Goal: Task Accomplishment & Management: Use online tool/utility

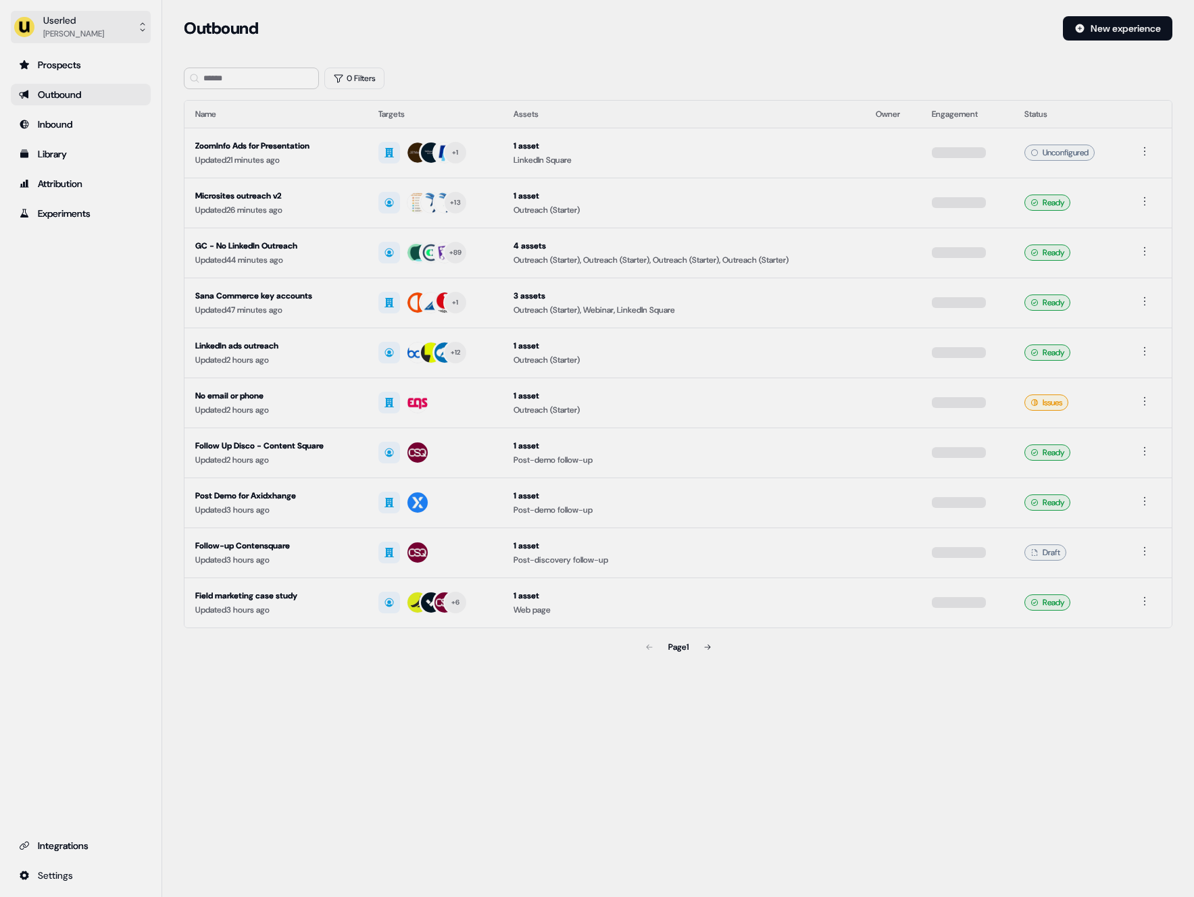
click at [110, 32] on button "Userled [PERSON_NAME]" at bounding box center [81, 27] width 140 height 32
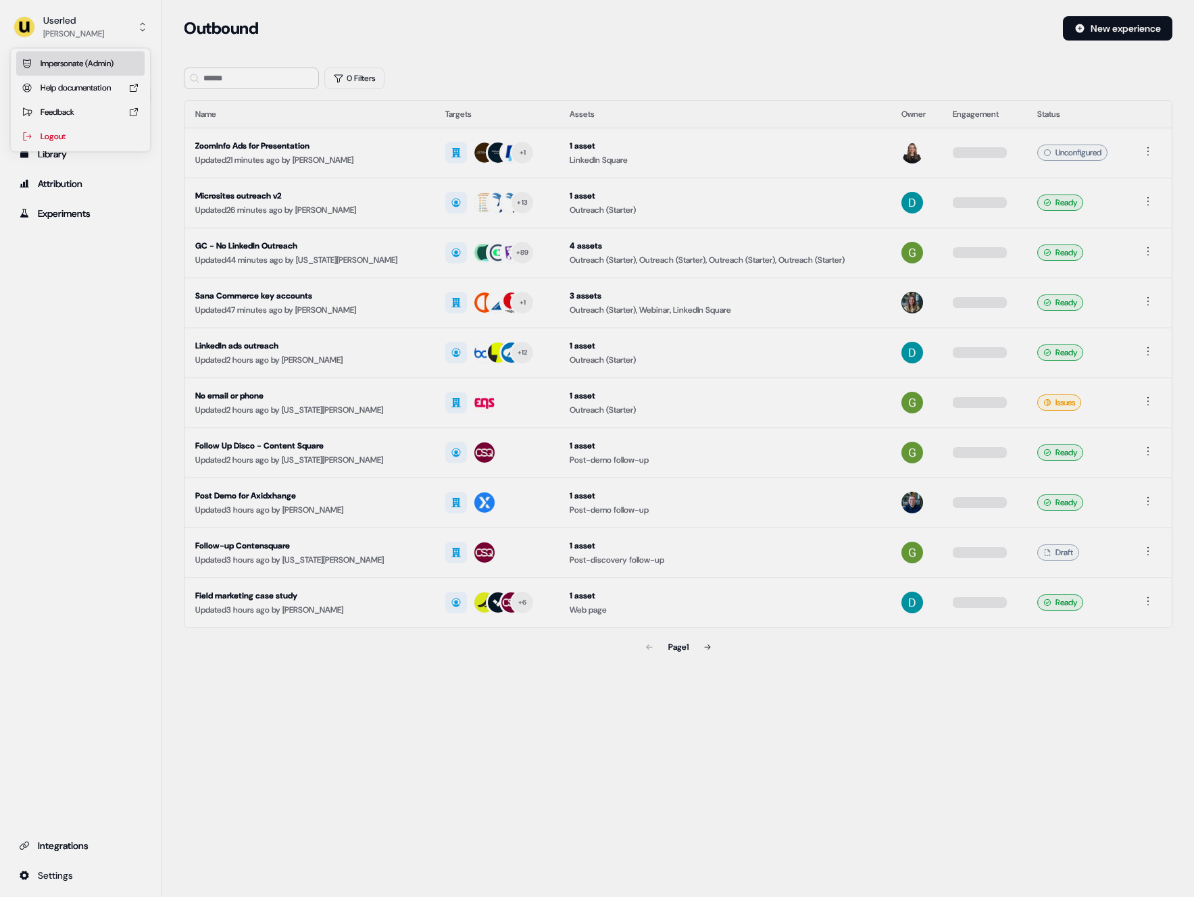
drag, startPoint x: 113, startPoint y: 57, endPoint x: 209, endPoint y: 97, distance: 103.9
click at [113, 57] on div "Impersonate (Admin)" at bounding box center [80, 63] width 128 height 24
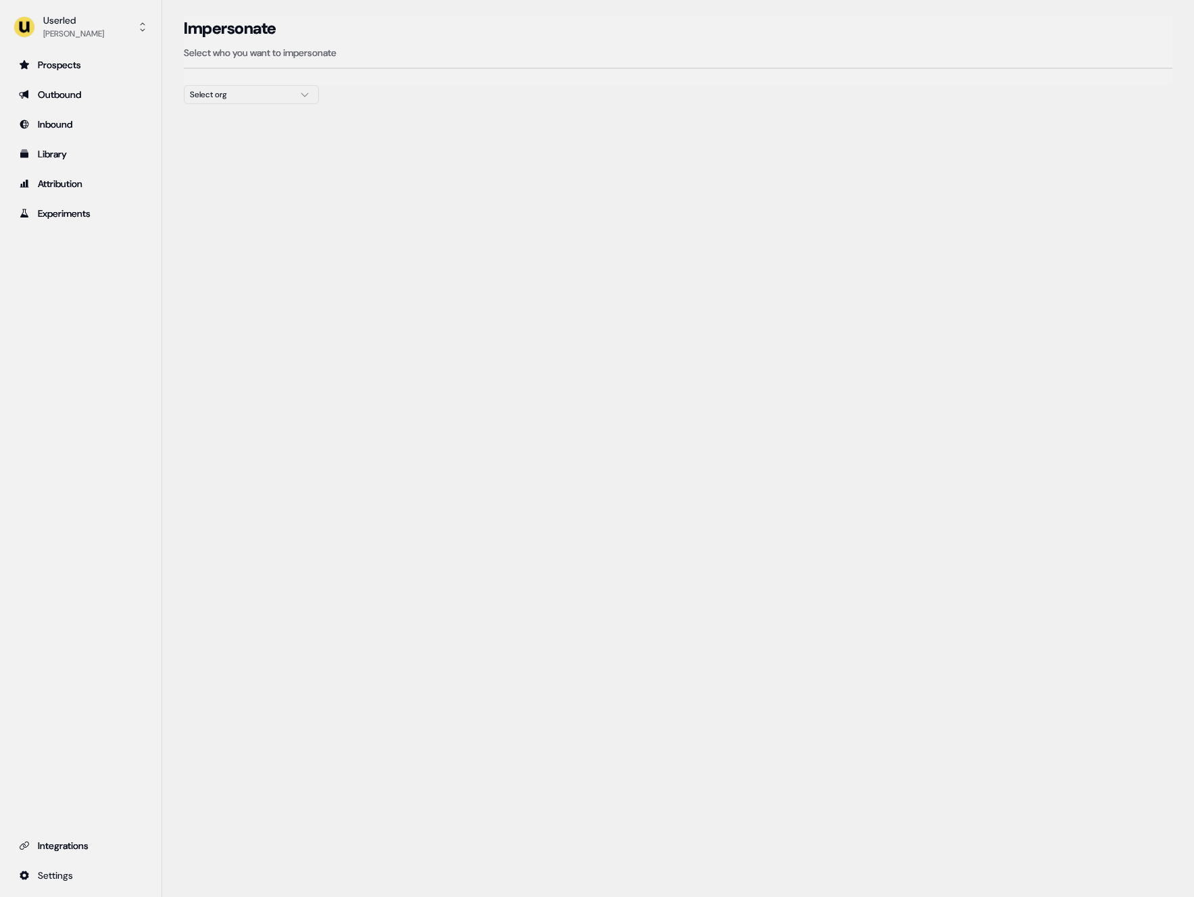
click at [248, 82] on div "Impersonate Select who you want to impersonate" at bounding box center [678, 50] width 989 height 69
click at [248, 91] on div "Select org" at bounding box center [240, 95] width 101 height 14
type input "*****"
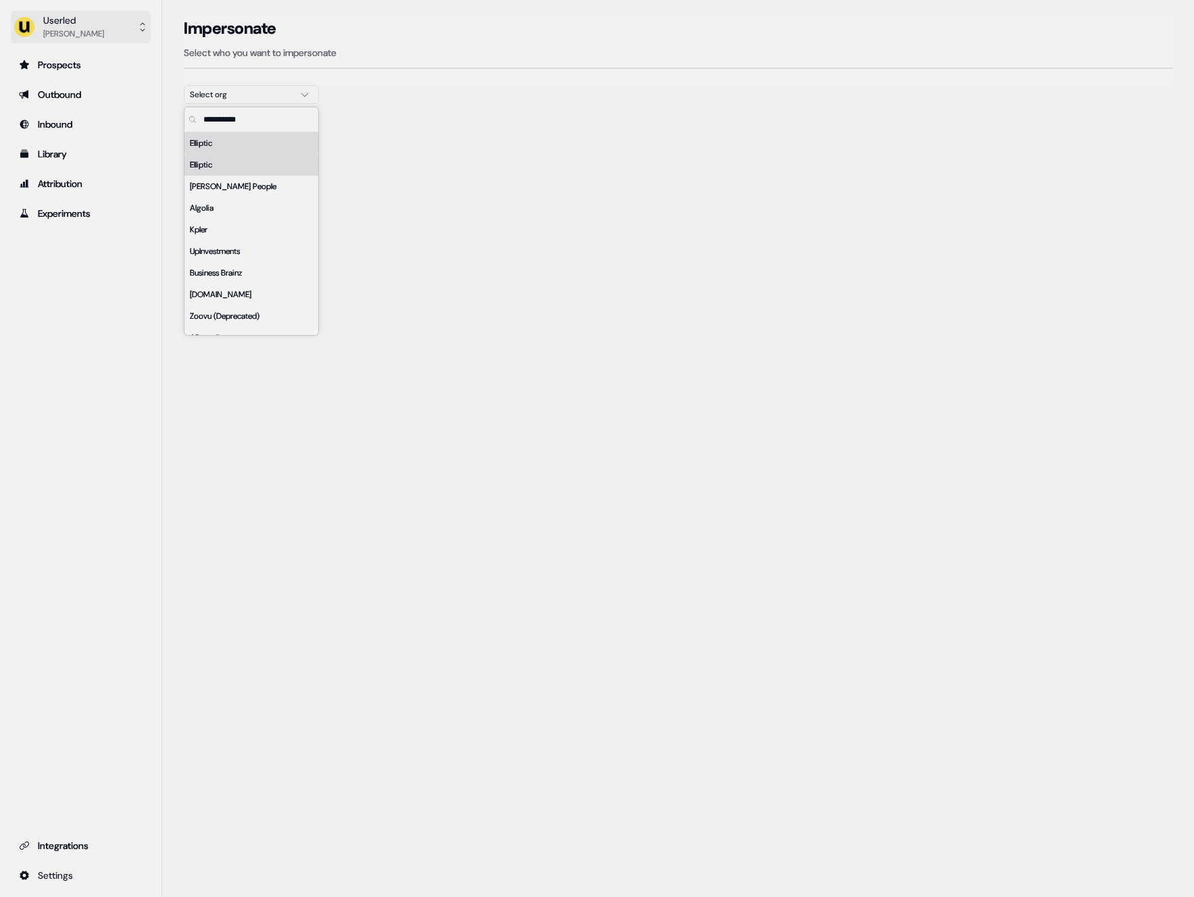
click at [110, 37] on button "Userled [PERSON_NAME]" at bounding box center [81, 27] width 140 height 32
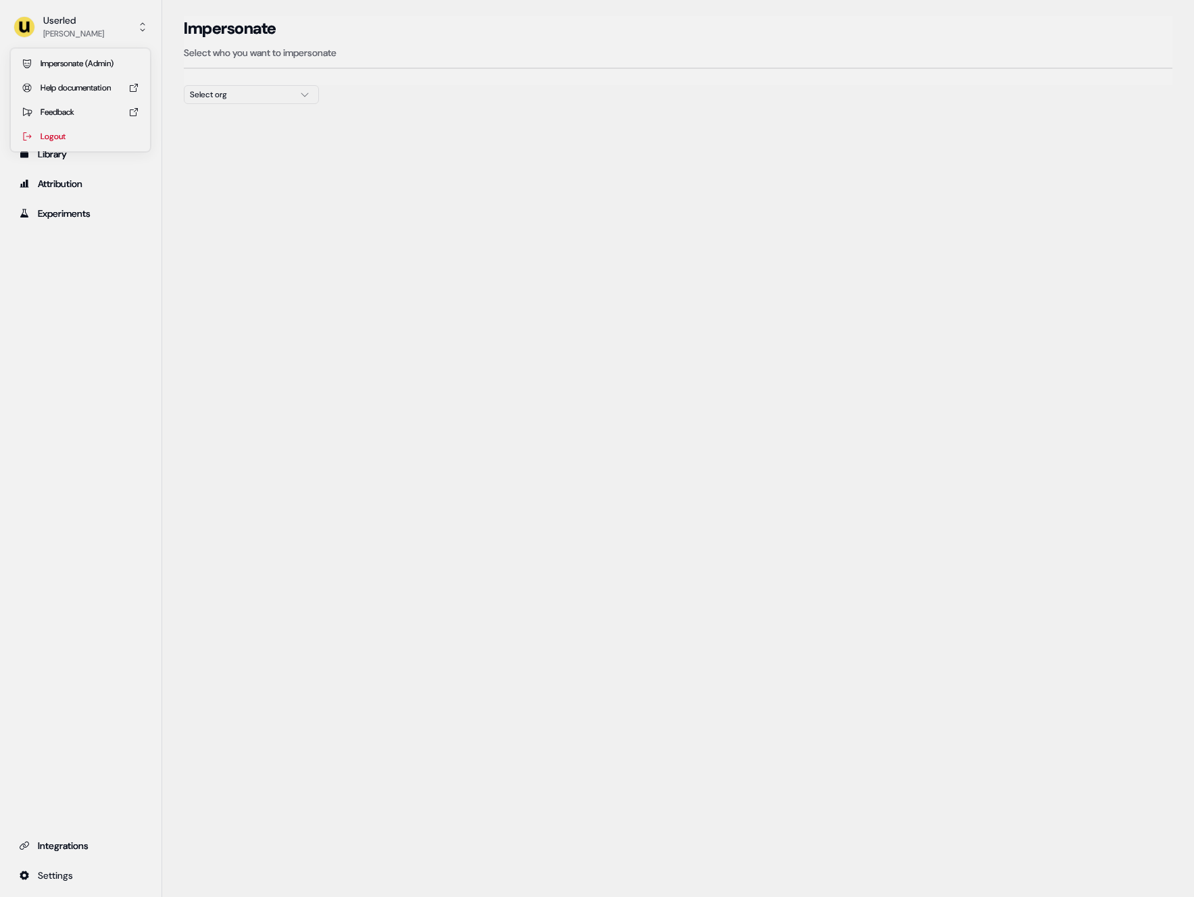
drag, startPoint x: 448, startPoint y: 47, endPoint x: 330, endPoint y: 1, distance: 126.3
click at [447, 46] on div "Userled [PERSON_NAME] Impersonate (Admin) Help documentation Feedback Logout Pr…" at bounding box center [597, 448] width 1194 height 897
